Goal: Find specific page/section: Find specific page/section

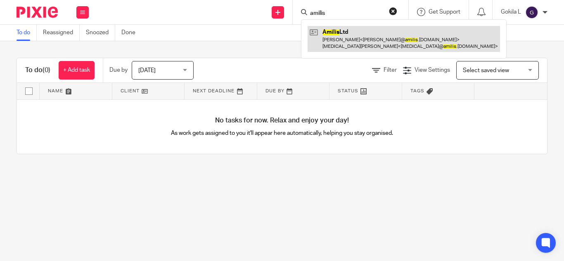
type input "amilis"
click at [364, 43] on link at bounding box center [403, 39] width 192 height 26
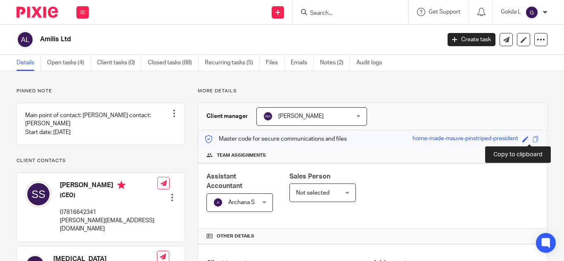
click at [532, 139] on span at bounding box center [535, 139] width 6 height 6
click at [532, 138] on span at bounding box center [535, 139] width 6 height 6
